Goal: Task Accomplishment & Management: Complete application form

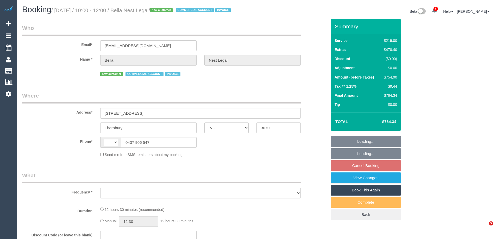
select select "VIC"
select select "string:AU"
select select "object:577"
select select "number:28"
select select "number:14"
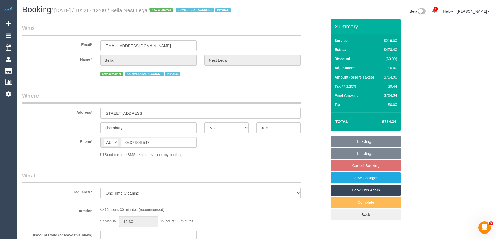
select select "number:21"
select select "number:36"
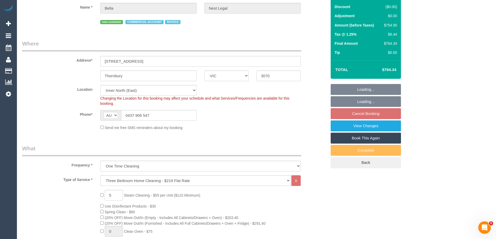
select select "object:865"
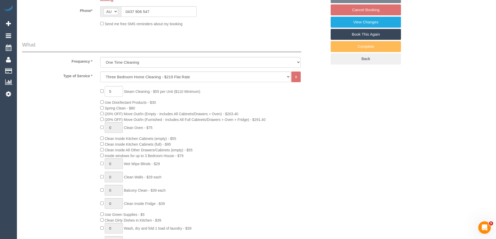
select select "spot3"
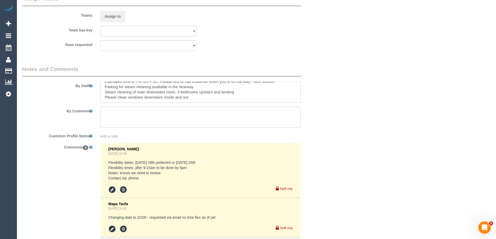
scroll to position [868, 0]
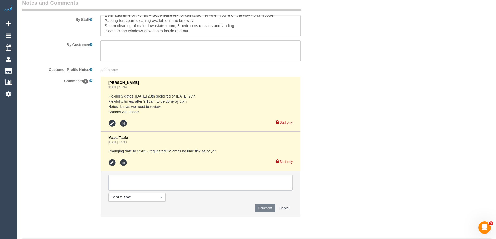
click at [123, 186] on textarea at bounding box center [200, 183] width 184 height 16
type textarea "Akila + Tehan - Pending"
click at [267, 212] on button "Comment" at bounding box center [265, 208] width 20 height 8
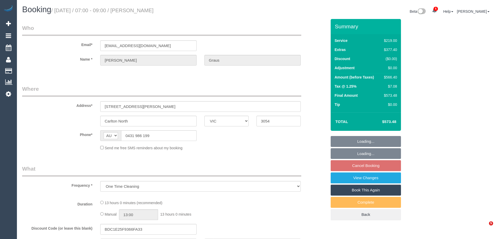
select select "VIC"
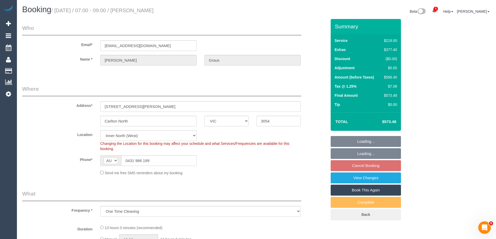
select select "string:stripe-pm_1S7Drf2GScqysDRVAT9HCReO"
select select "object:1434"
select select "spot1"
select select "number:28"
select select "number:15"
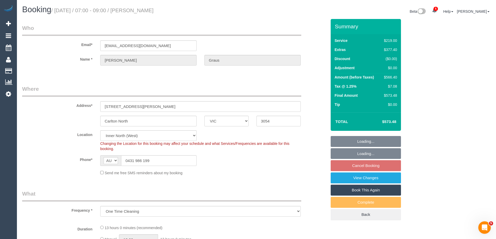
select select "number:19"
select select "number:24"
select select "number:12"
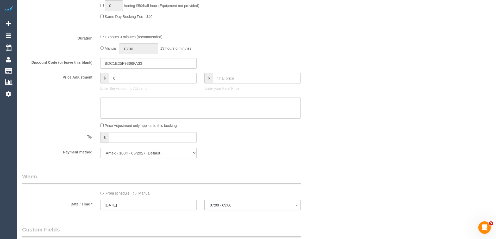
scroll to position [768, 0]
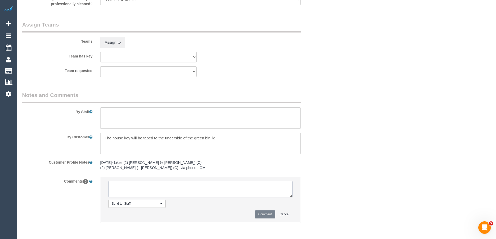
click at [137, 193] on textarea at bounding box center [200, 189] width 184 height 16
type textarea "Darshan - Pending"
click at [268, 213] on button "Comment" at bounding box center [265, 215] width 20 height 8
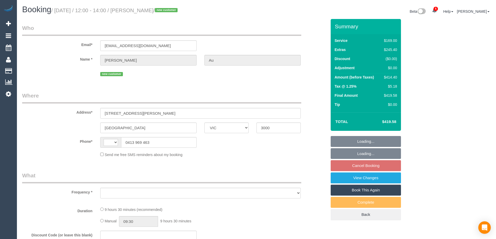
select select "VIC"
select select "string:AU"
select select "string:stripe-pm_1S7lEz2GScqysDRVbos7a6rv"
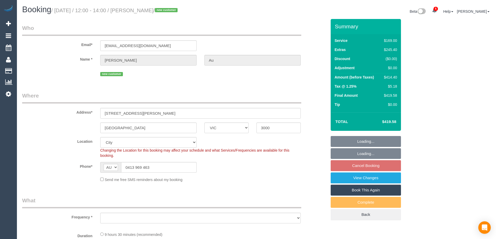
select select "object:608"
select select "number:28"
select select "number:14"
select select "number:18"
select select "number:25"
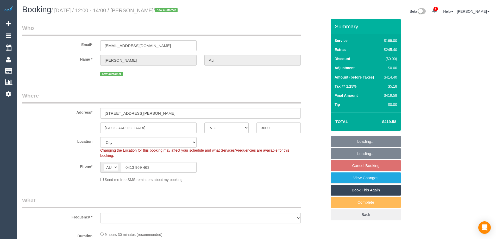
select select "number:26"
select select "object:855"
select select "spot3"
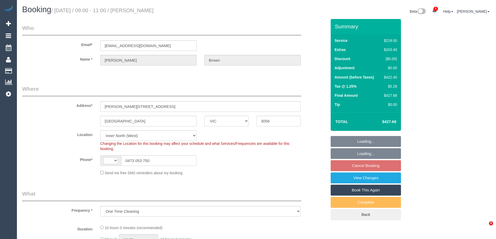
select select "VIC"
select select "object:336"
select select "number:28"
select select "number:14"
select select "number:19"
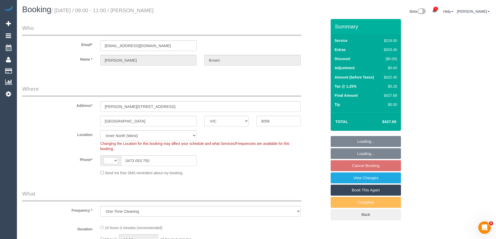
select select "number:25"
select select "number:35"
select select "number:26"
select select "string:AU"
select select "string:stripe-pm_1ROz5F2GScqysDRVKP952VMm"
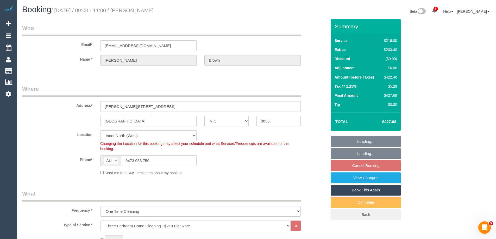
select select "spot3"
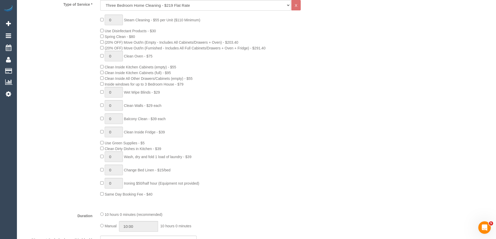
scroll to position [761, 0]
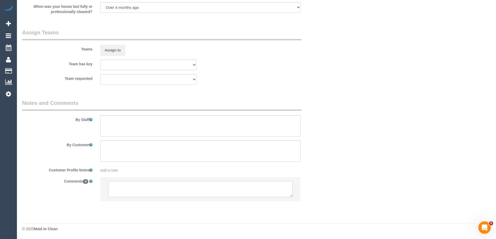
click at [125, 193] on textarea at bounding box center [200, 189] width 184 height 16
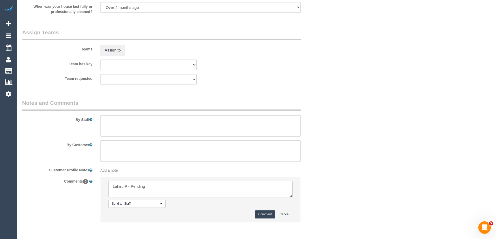
type textarea "Lahiru P - Pending"
click at [265, 215] on button "Comment" at bounding box center [265, 215] width 20 height 8
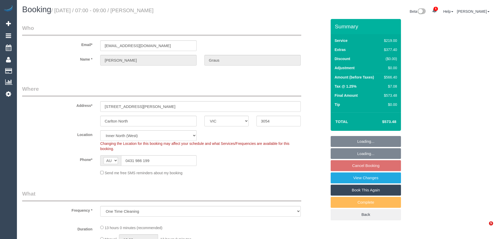
select select "VIC"
select select "object:846"
select select "string:stripe-pm_1S7Drf2GScqysDRVAT9HCReO"
select select "number:28"
select select "number:15"
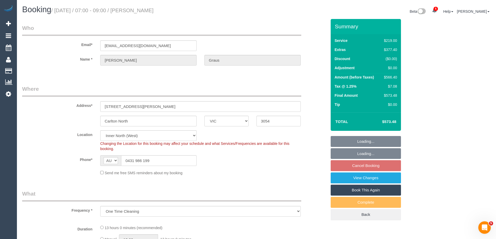
select select "number:19"
select select "number:24"
select select "number:12"
select select "spot1"
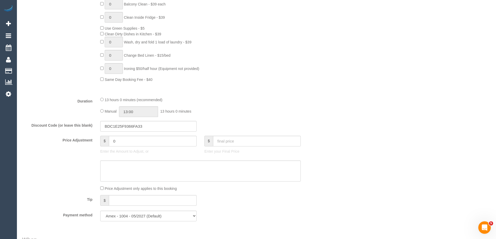
scroll to position [338, 0]
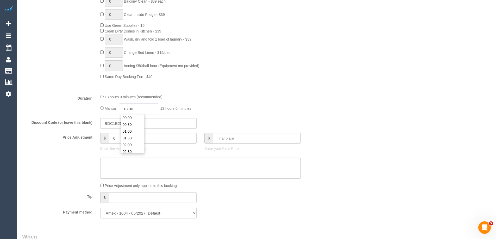
click at [143, 109] on input "13:00" at bounding box center [138, 109] width 39 height 11
type input "11:00"
click at [130, 130] on li "11:00" at bounding box center [132, 128] width 23 height 7
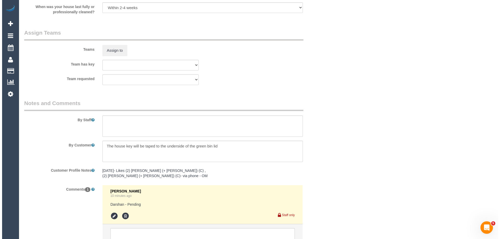
scroll to position [781, 0]
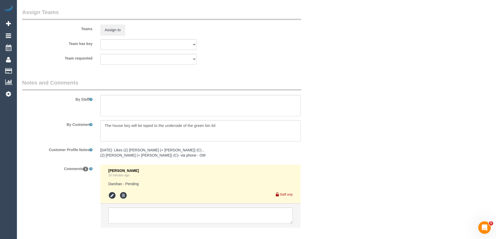
select select "spot33"
click at [114, 103] on textarea at bounding box center [200, 105] width 200 height 21
type textarea "Estimated time of 8-11 hrs"
click at [116, 31] on button "Assign to" at bounding box center [112, 29] width 25 height 11
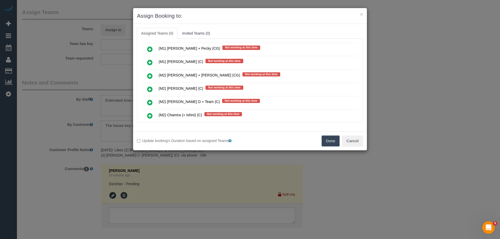
scroll to position [1900, 0]
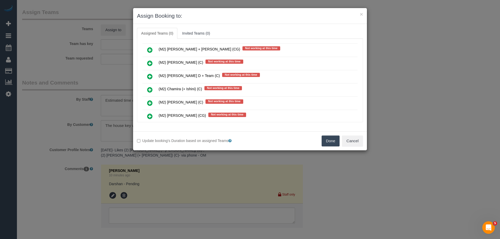
click at [152, 102] on icon at bounding box center [149, 103] width 5 height 6
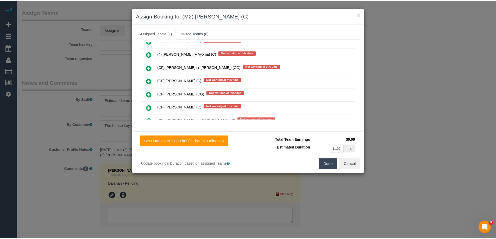
scroll to position [0, 0]
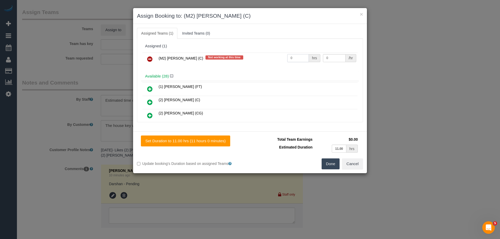
drag, startPoint x: 292, startPoint y: 58, endPoint x: 258, endPoint y: 55, distance: 34.2
click at [259, 55] on tr "(M2) Darshan Gevariya (C) Not working at this time 0 hrs 0 /hr" at bounding box center [249, 59] width 215 height 13
type input "1"
drag, startPoint x: 335, startPoint y: 56, endPoint x: 293, endPoint y: 56, distance: 41.9
click at [293, 56] on tr "(M2) Darshan Gevariya (C) Not working at this time 1 hrs 0 /hr" at bounding box center [249, 59] width 215 height 13
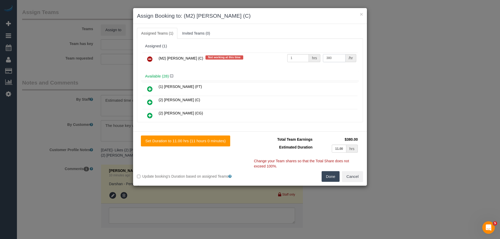
type input "380"
click at [330, 178] on button "Done" at bounding box center [331, 176] width 18 height 11
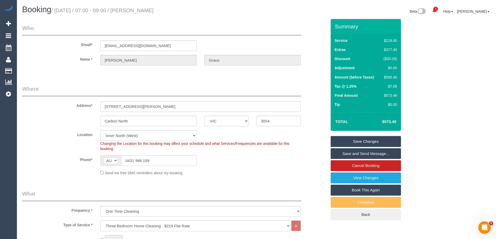
drag, startPoint x: 175, startPoint y: 11, endPoint x: 144, endPoint y: 11, distance: 31.0
click at [144, 11] on h1 "Booking / September 22, 2025 / 07:00 - 09:00 / Sophie Graus" at bounding box center [137, 9] width 230 height 9
copy small "Sophie Graus"
click at [345, 154] on link "Save and Send Message..." at bounding box center [366, 153] width 70 height 11
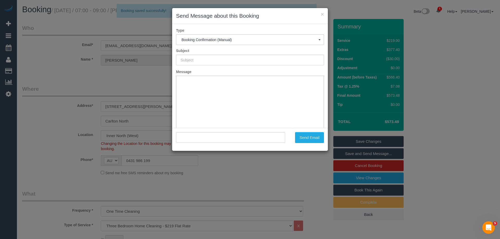
type input "Booking Confirmed"
type input ""Sophie Graus" <sophiegraus@gmail.com>"
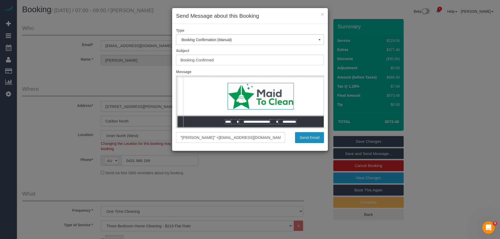
click at [305, 136] on button "Send Email" at bounding box center [309, 137] width 29 height 11
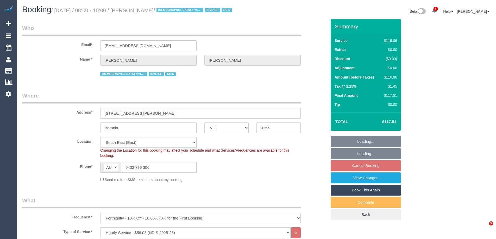
select select "VIC"
select select "spot2"
select select "number:27"
select select "number:14"
select select "number:18"
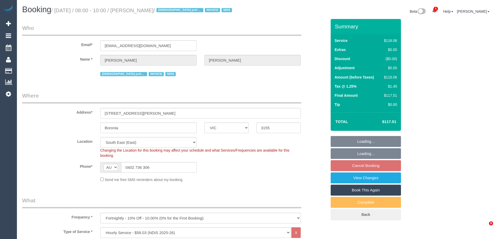
select select "number:25"
select select "spot21"
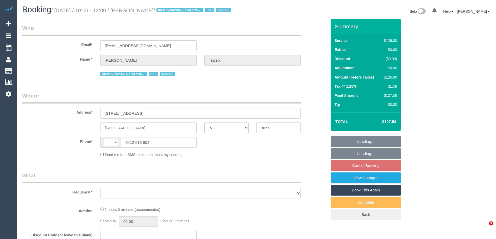
select select "VIC"
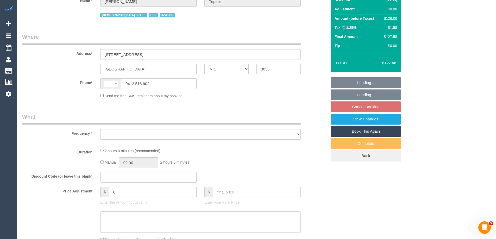
select select "string:AU"
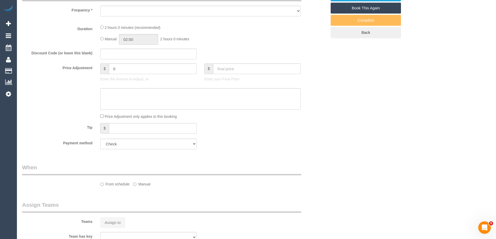
select select "object:598"
select select "number:28"
select select "number:14"
select select "number:19"
select select "number:25"
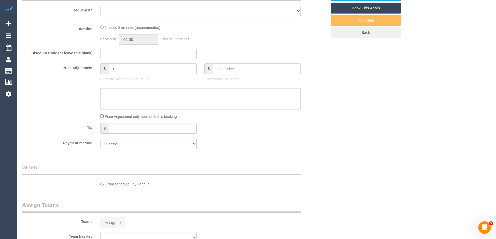
select select "number:34"
select select "number:26"
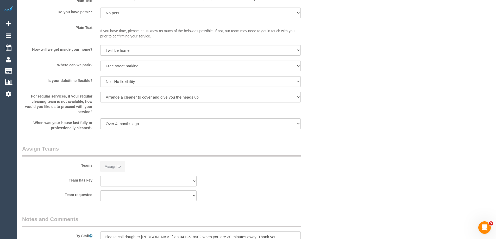
select select "120"
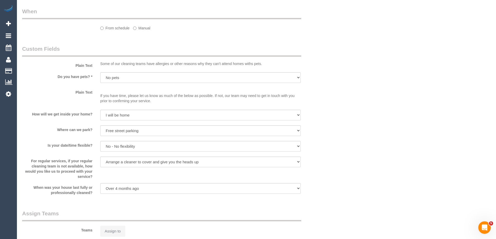
select select "object:1683"
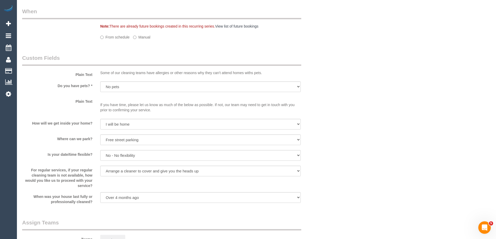
select select "spot4"
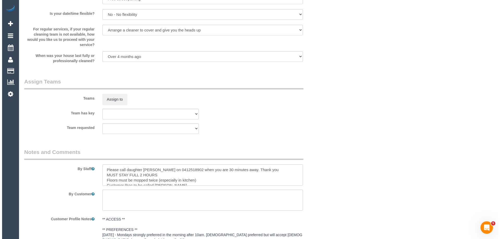
scroll to position [625, 0]
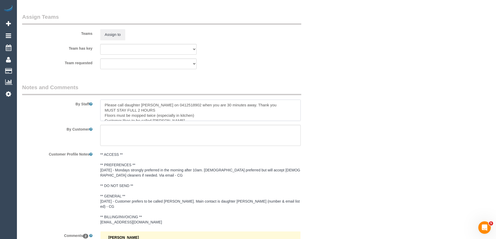
click at [103, 103] on textarea at bounding box center [200, 110] width 200 height 21
type textarea "*Cover* Please call daughter Maria on 0412518902 when you are 30 minutes away. …"
drag, startPoint x: 107, startPoint y: 41, endPoint x: 110, endPoint y: 37, distance: 4.8
click at [107, 41] on sui-booking-teams "Teams Assign to Team has key (0) Office (0) Raunak Test Account (1) Debbie Brod…" at bounding box center [174, 41] width 305 height 56
click at [111, 35] on button "Assign to" at bounding box center [112, 34] width 25 height 11
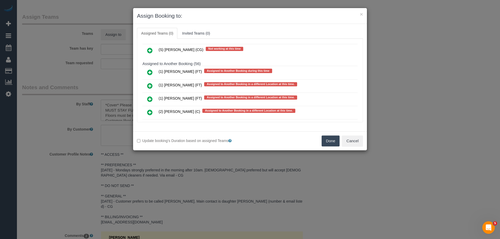
click at [150, 72] on icon at bounding box center [149, 72] width 5 height 6
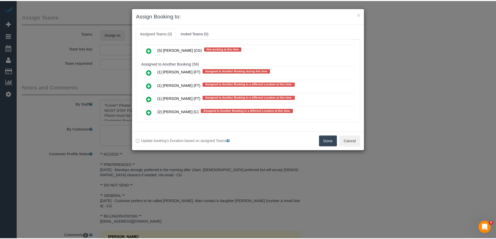
scroll to position [1553, 0]
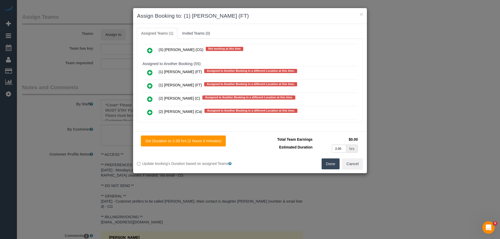
click at [326, 163] on button "Done" at bounding box center [331, 164] width 18 height 11
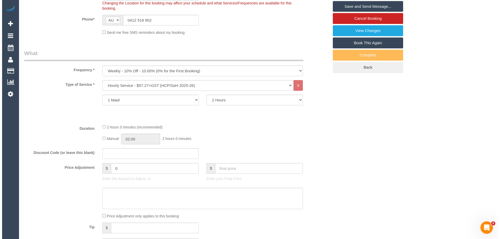
scroll to position [0, 0]
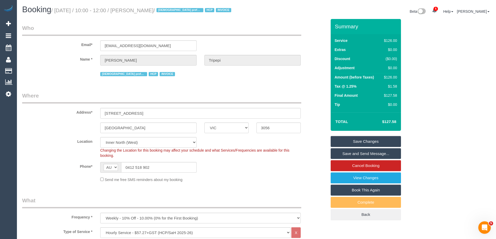
drag, startPoint x: 178, startPoint y: 11, endPoint x: 144, endPoint y: 10, distance: 34.4
click at [144, 10] on small "/ September 22, 2025 / 10:00 - 12:00 / Antonia Tripepi / Female preferred HCP I…" at bounding box center [141, 11] width 181 height 6
copy small "Antonia Tripepi"
click at [345, 144] on link "Save Changes" at bounding box center [366, 141] width 70 height 11
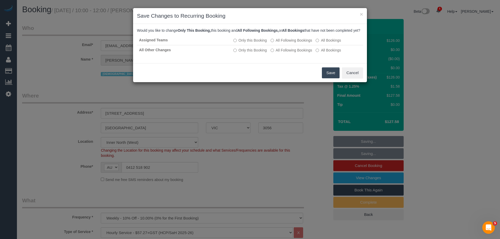
click at [335, 78] on button "Save" at bounding box center [331, 72] width 18 height 11
